Goal: Task Accomplishment & Management: Manage account settings

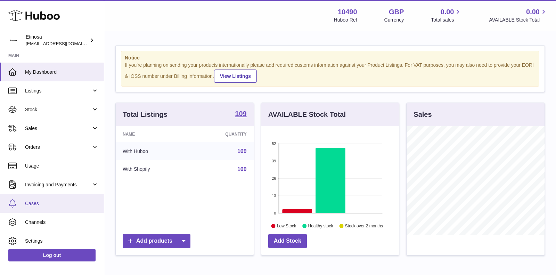
scroll to position [22, 0]
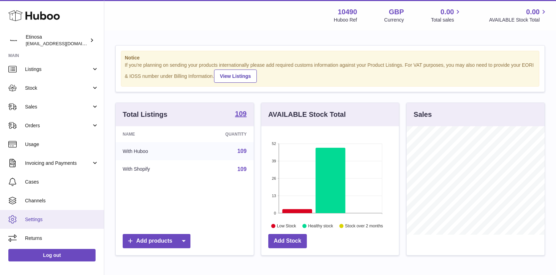
click at [39, 220] on span "Settings" at bounding box center [62, 219] width 74 height 7
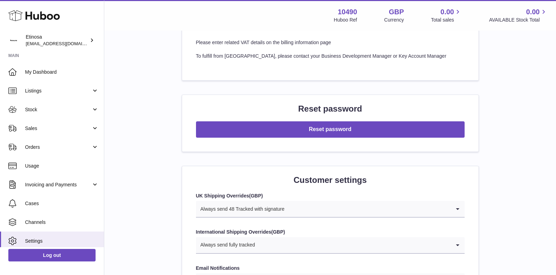
scroll to position [516, 0]
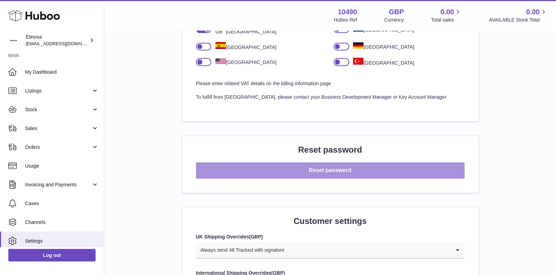
click at [342, 168] on button "Reset password" at bounding box center [330, 170] width 269 height 16
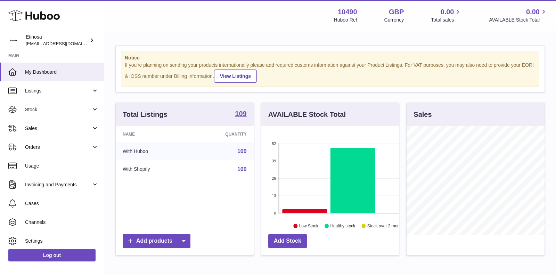
scroll to position [108, 138]
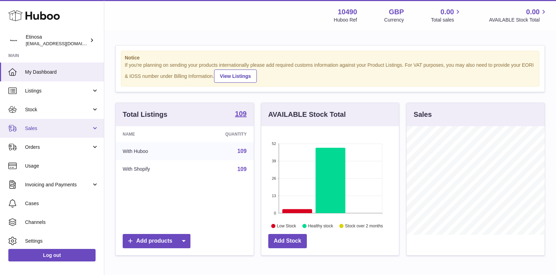
click at [78, 130] on span "Sales" at bounding box center [58, 128] width 66 height 7
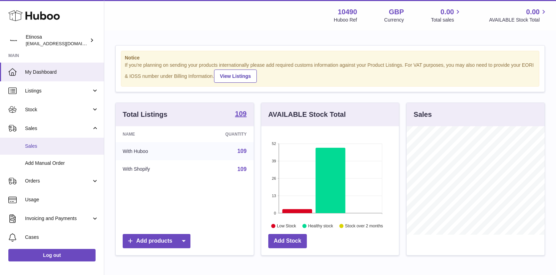
click at [51, 150] on link "Sales" at bounding box center [52, 146] width 104 height 17
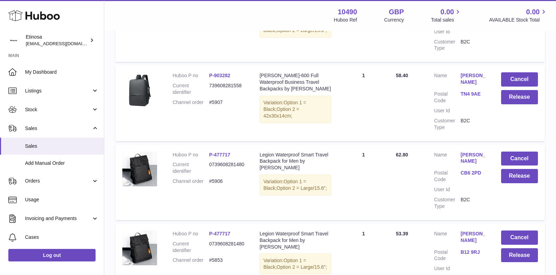
scroll to position [507, 0]
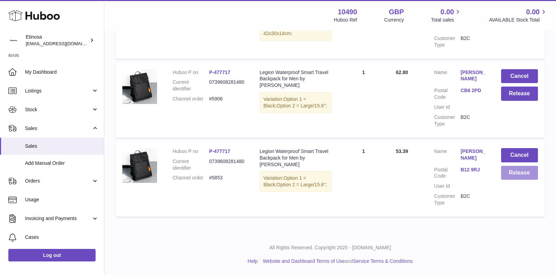
click at [513, 173] on button "Release" at bounding box center [519, 173] width 37 height 14
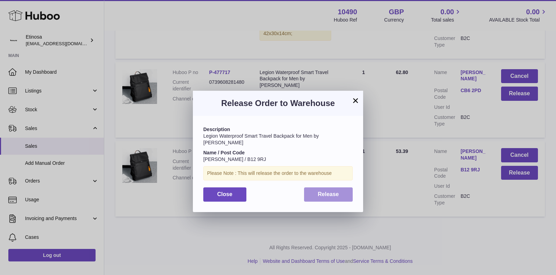
click at [336, 191] on span "Release" at bounding box center [328, 194] width 21 height 6
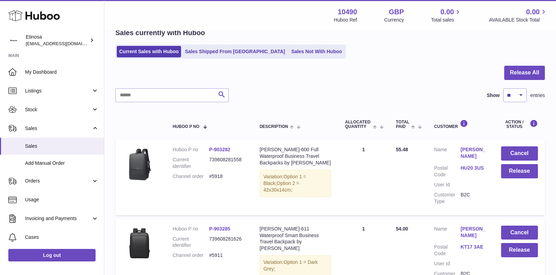
scroll to position [0, 0]
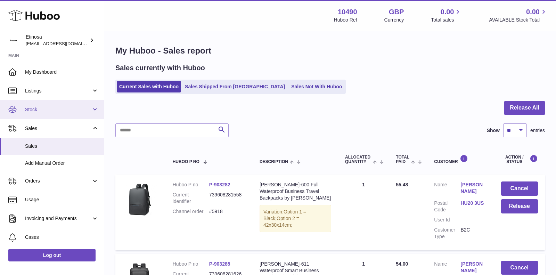
click at [42, 110] on span "Stock" at bounding box center [58, 109] width 66 height 7
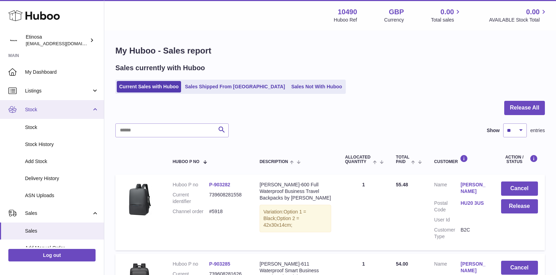
click at [58, 113] on link "Stock" at bounding box center [52, 109] width 104 height 19
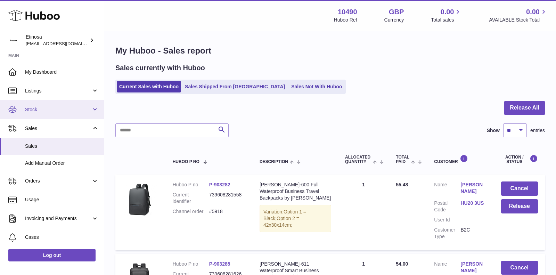
click at [58, 113] on link "Stock" at bounding box center [52, 109] width 104 height 19
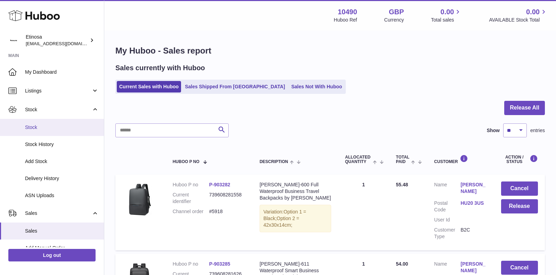
click at [61, 123] on link "Stock" at bounding box center [52, 127] width 104 height 17
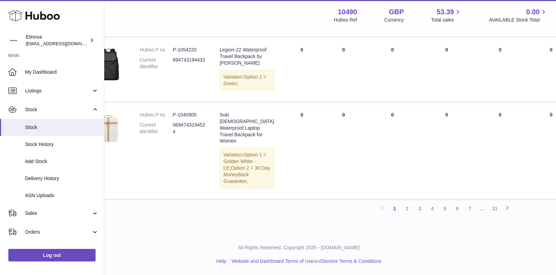
scroll to position [706, 31]
click at [44, 163] on span "Add Stock" at bounding box center [62, 161] width 74 height 7
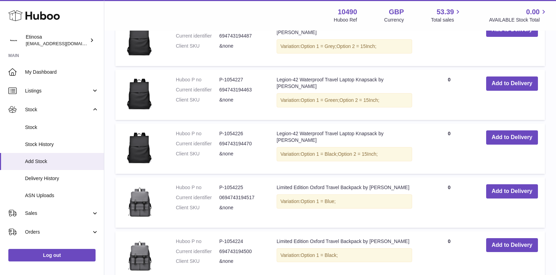
scroll to position [354, 0]
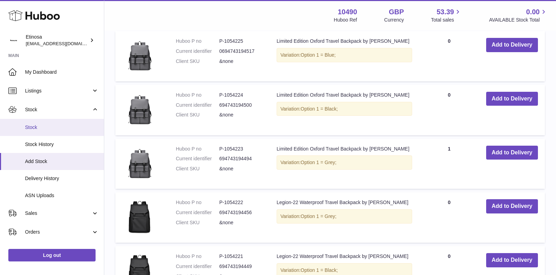
click at [42, 126] on span "Stock" at bounding box center [62, 127] width 74 height 7
